Goal: Task Accomplishment & Management: Manage account settings

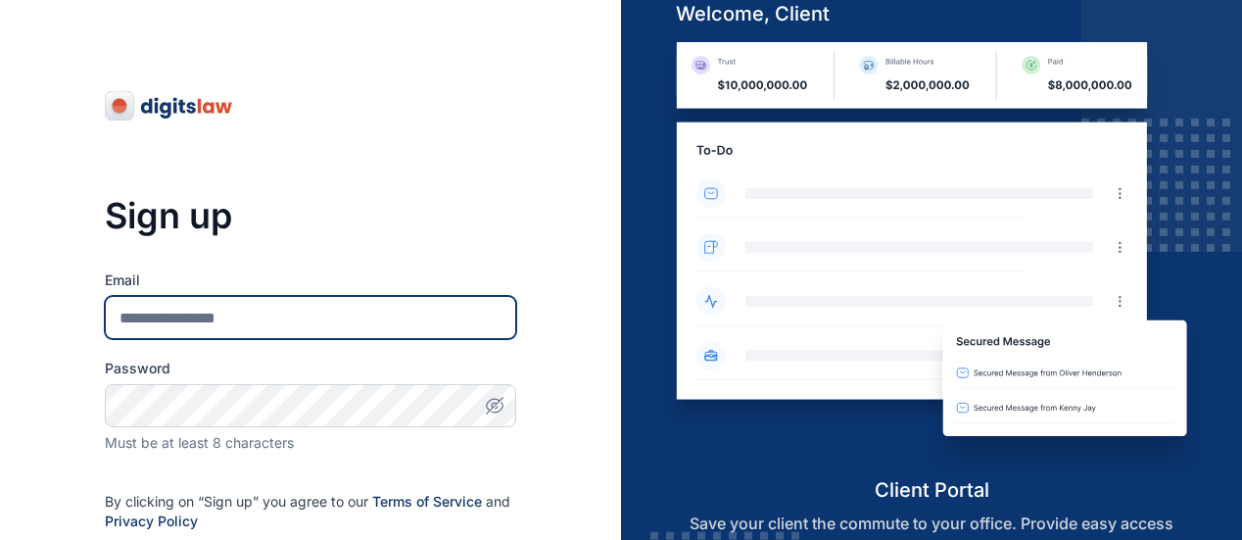
click at [272, 325] on input "Email" at bounding box center [310, 317] width 411 height 43
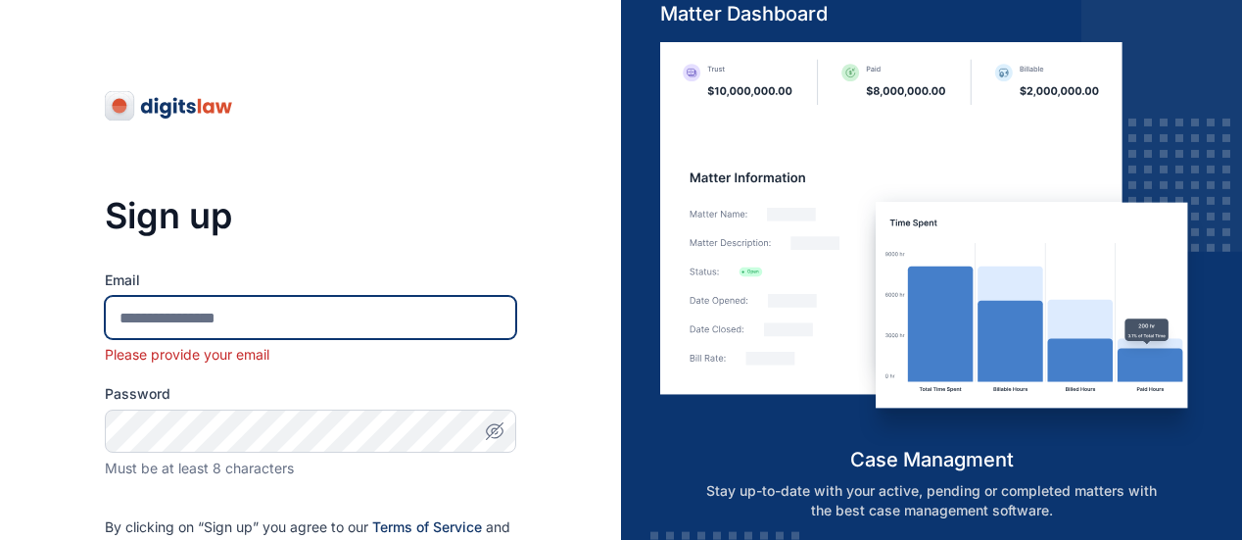
type input "**********"
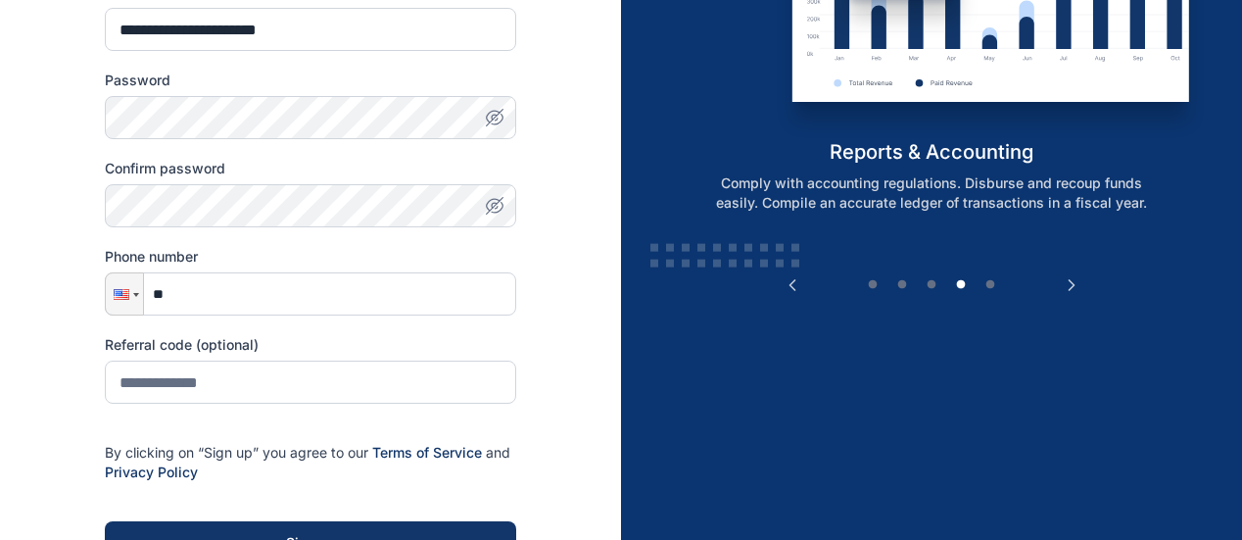
scroll to position [290, 0]
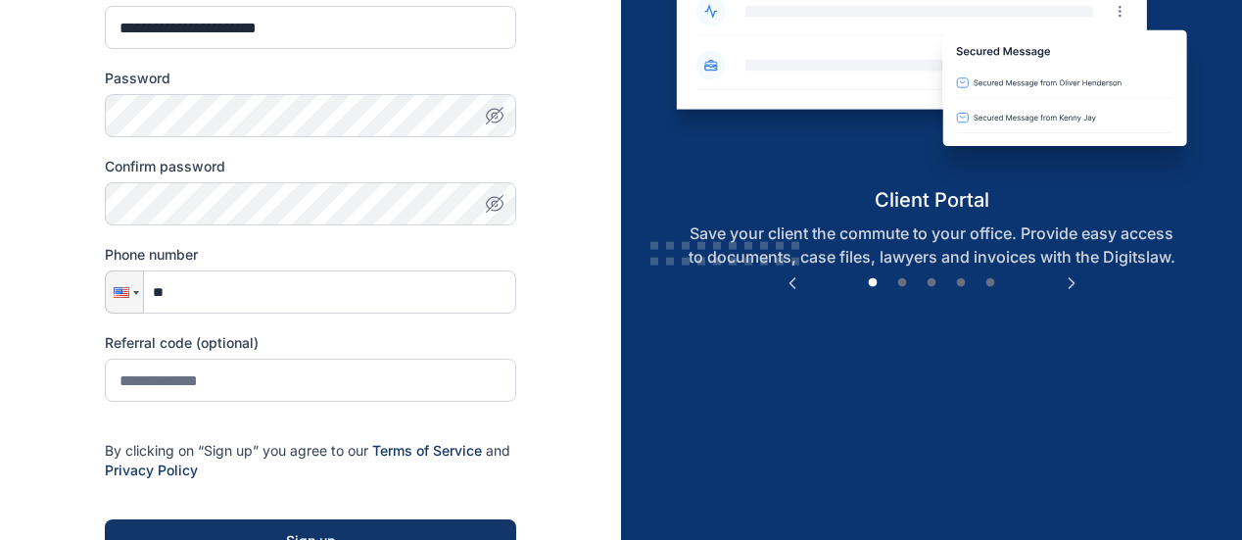
click at [493, 120] on icon "button" at bounding box center [497, 118] width 11 height 10
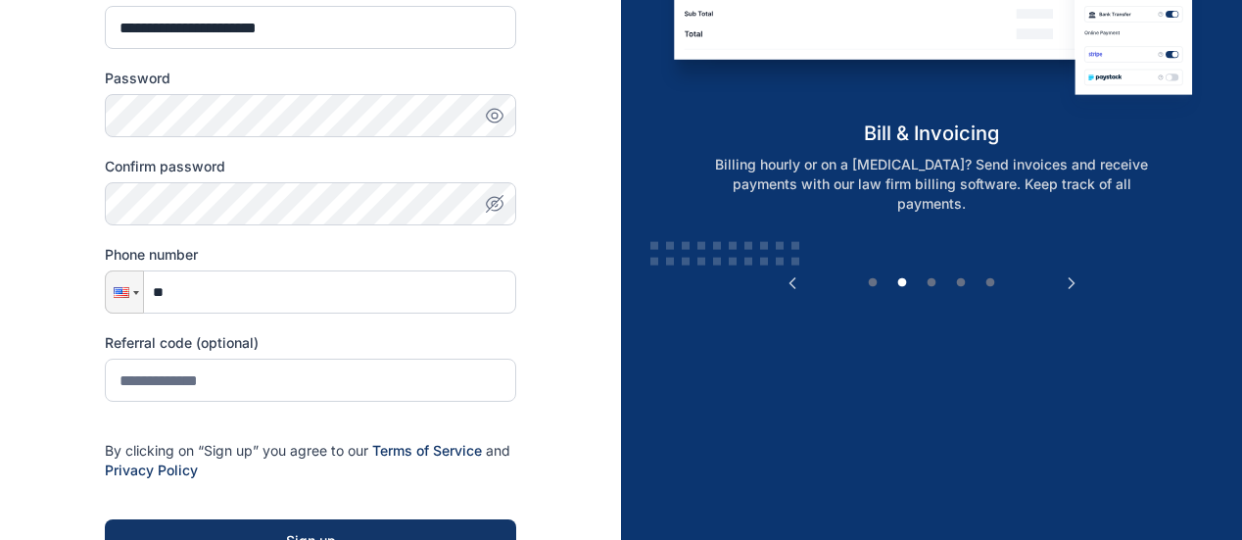
scroll to position [0, 0]
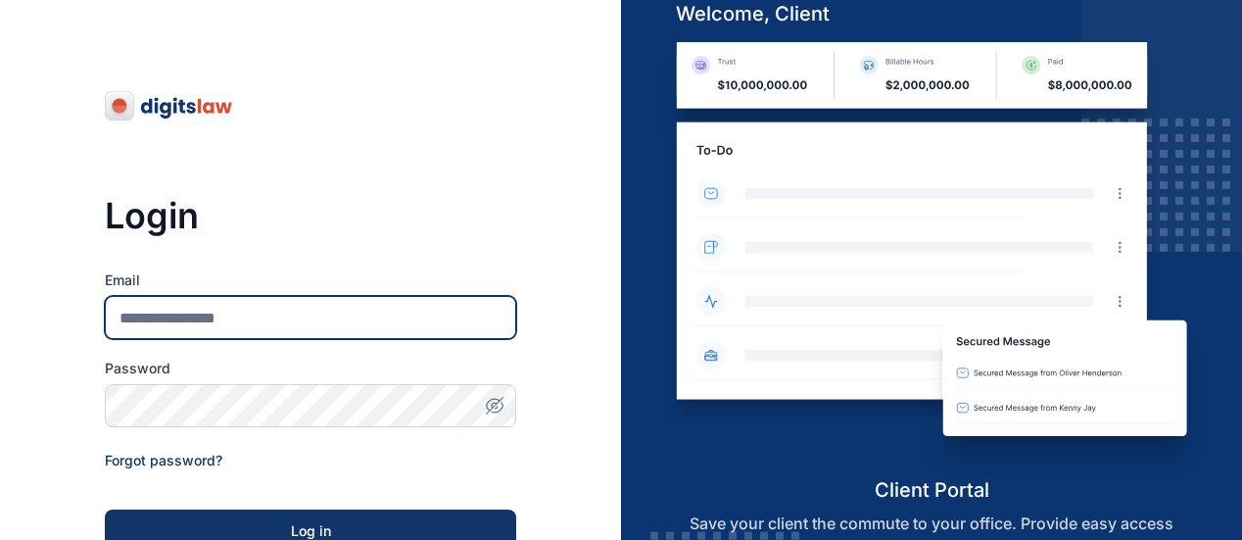
click at [340, 316] on input "Email" at bounding box center [310, 317] width 411 height 43
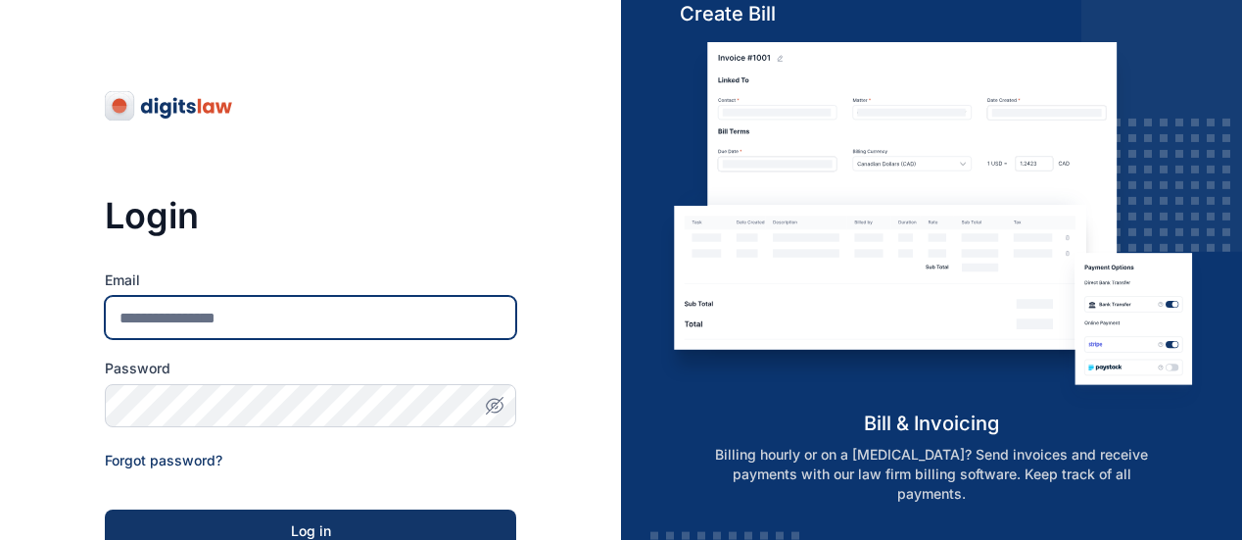
type input "*"
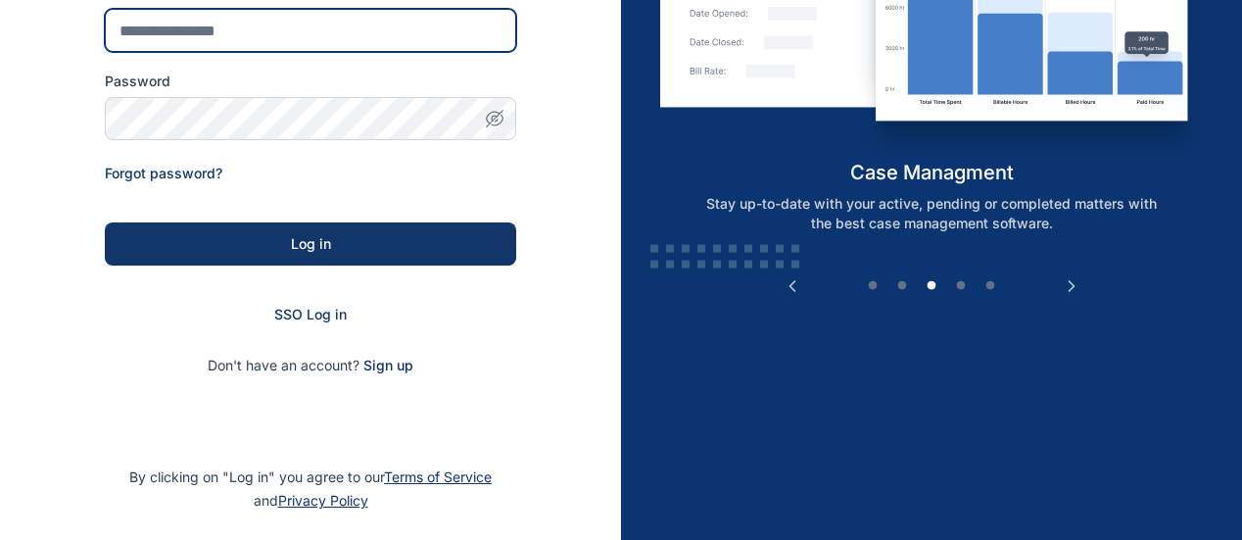
scroll to position [288, 0]
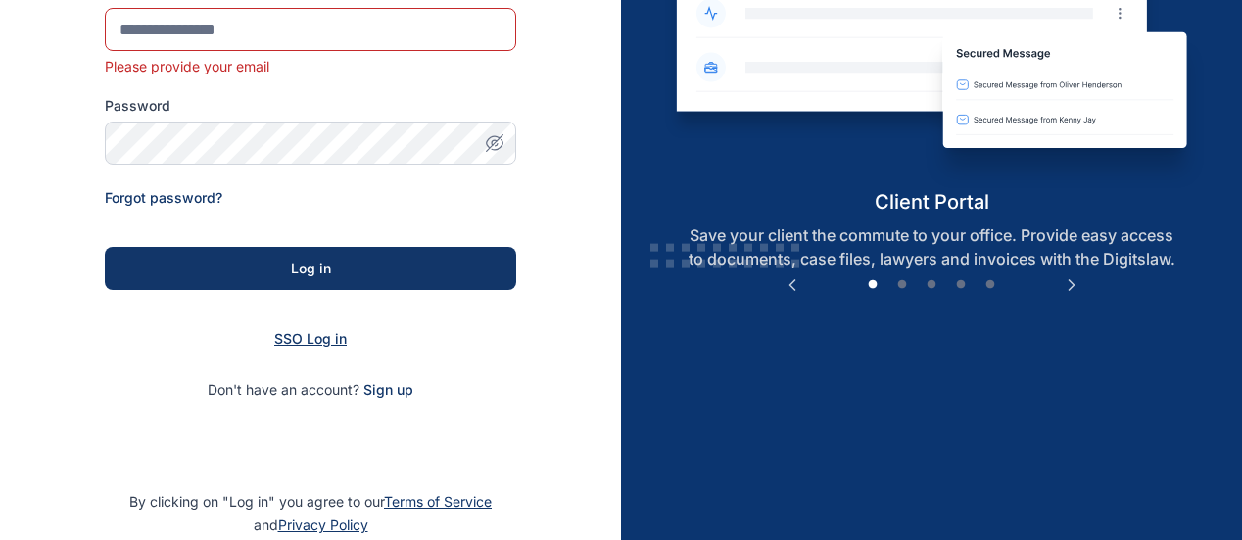
click at [331, 316] on form "Email Please provide your email Password Forgot password? Log in SSO Log in Don…" at bounding box center [310, 190] width 411 height 417
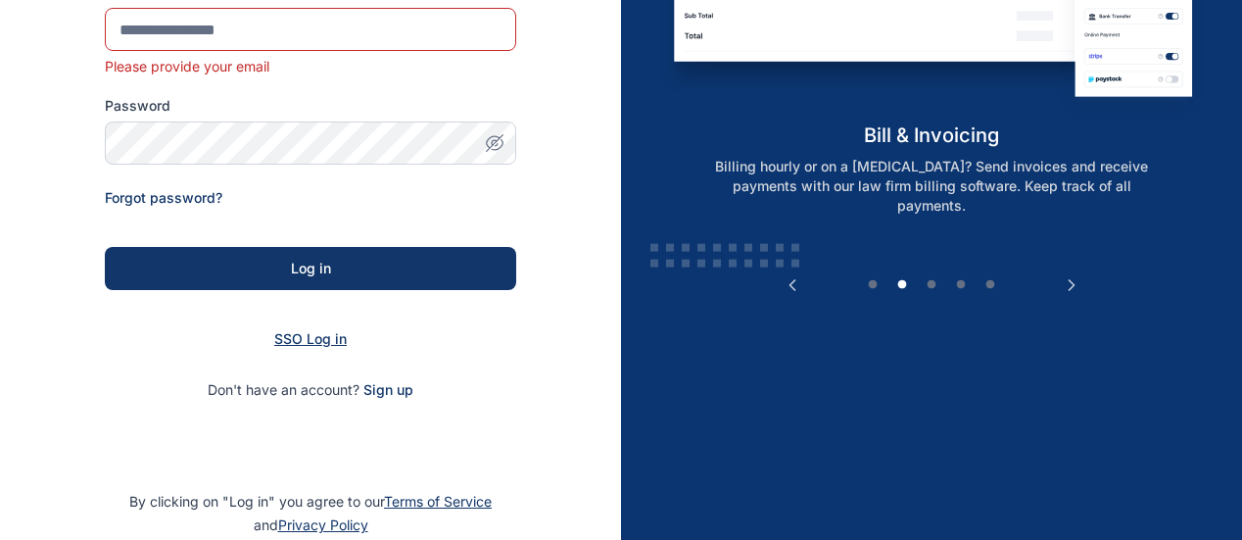
click at [319, 333] on span "SSO Log in" at bounding box center [310, 338] width 72 height 17
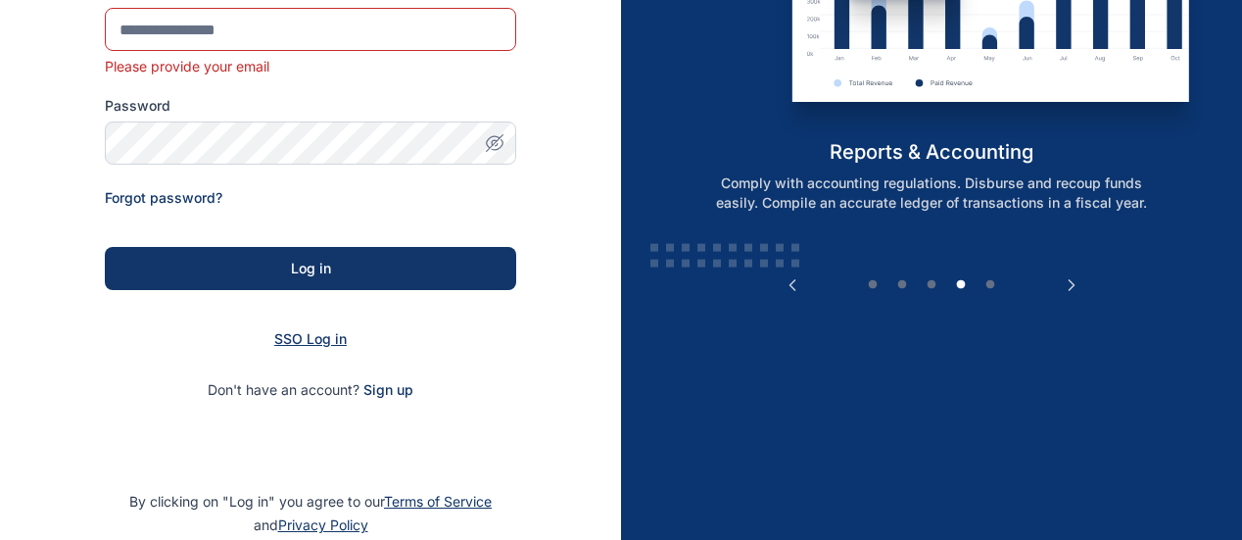
click at [319, 333] on span "SSO Log in" at bounding box center [310, 338] width 72 height 17
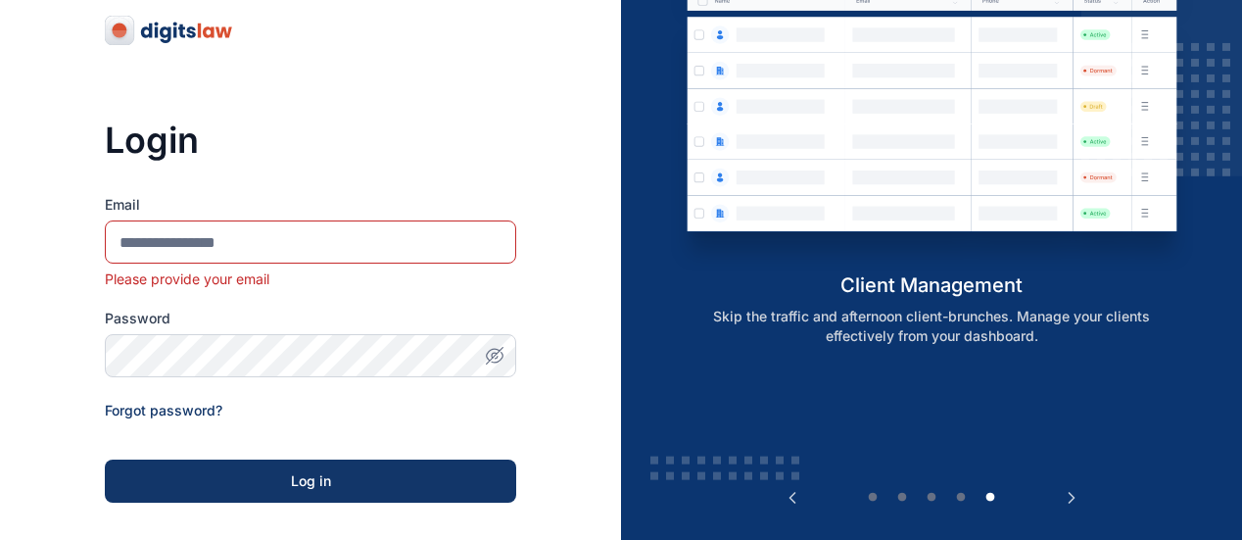
scroll to position [0, 0]
